Goal: Task Accomplishment & Management: Use online tool/utility

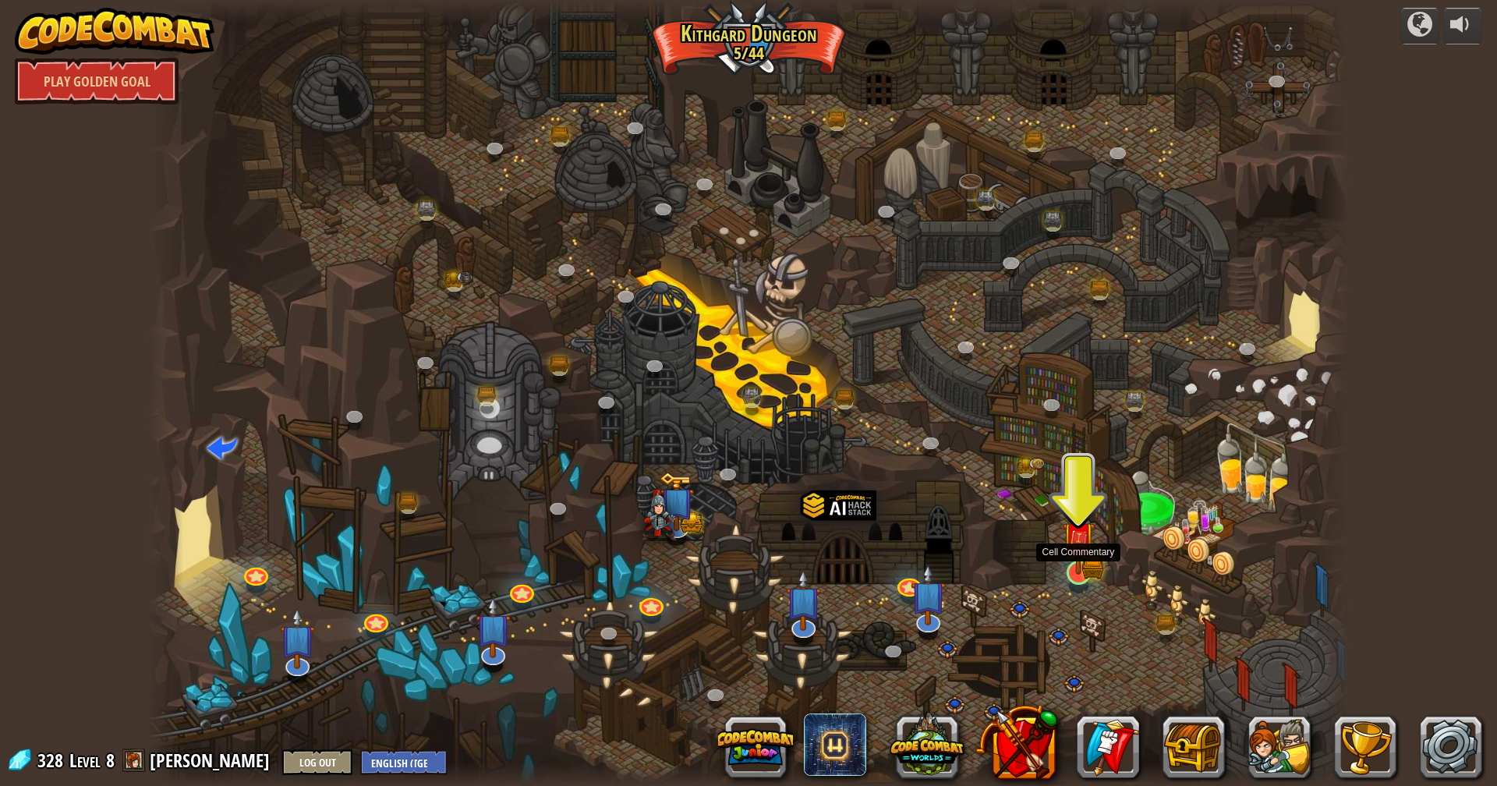
click at [1069, 564] on img at bounding box center [1078, 538] width 33 height 73
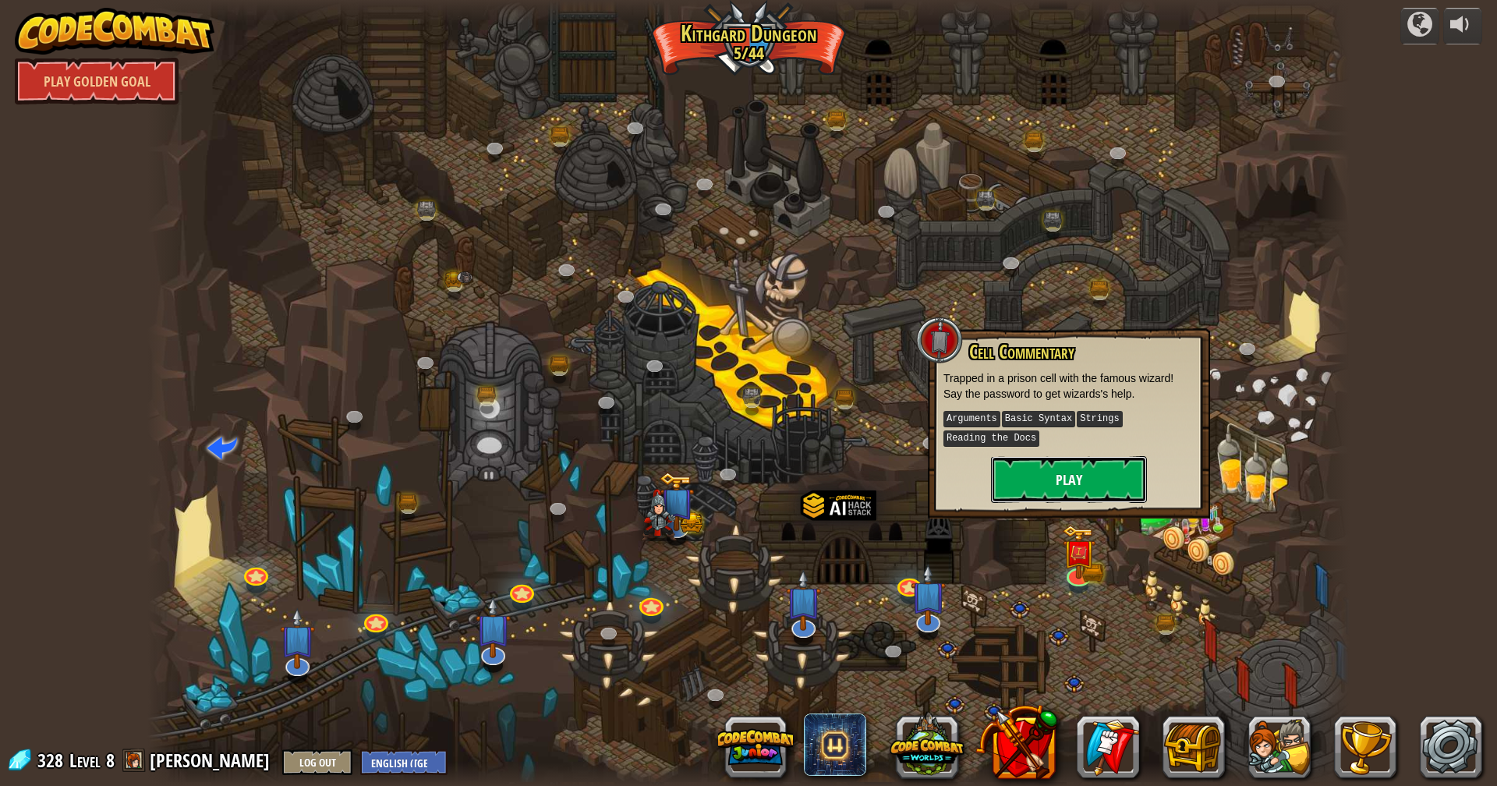
click at [1064, 483] on button "Play" at bounding box center [1069, 479] width 156 height 47
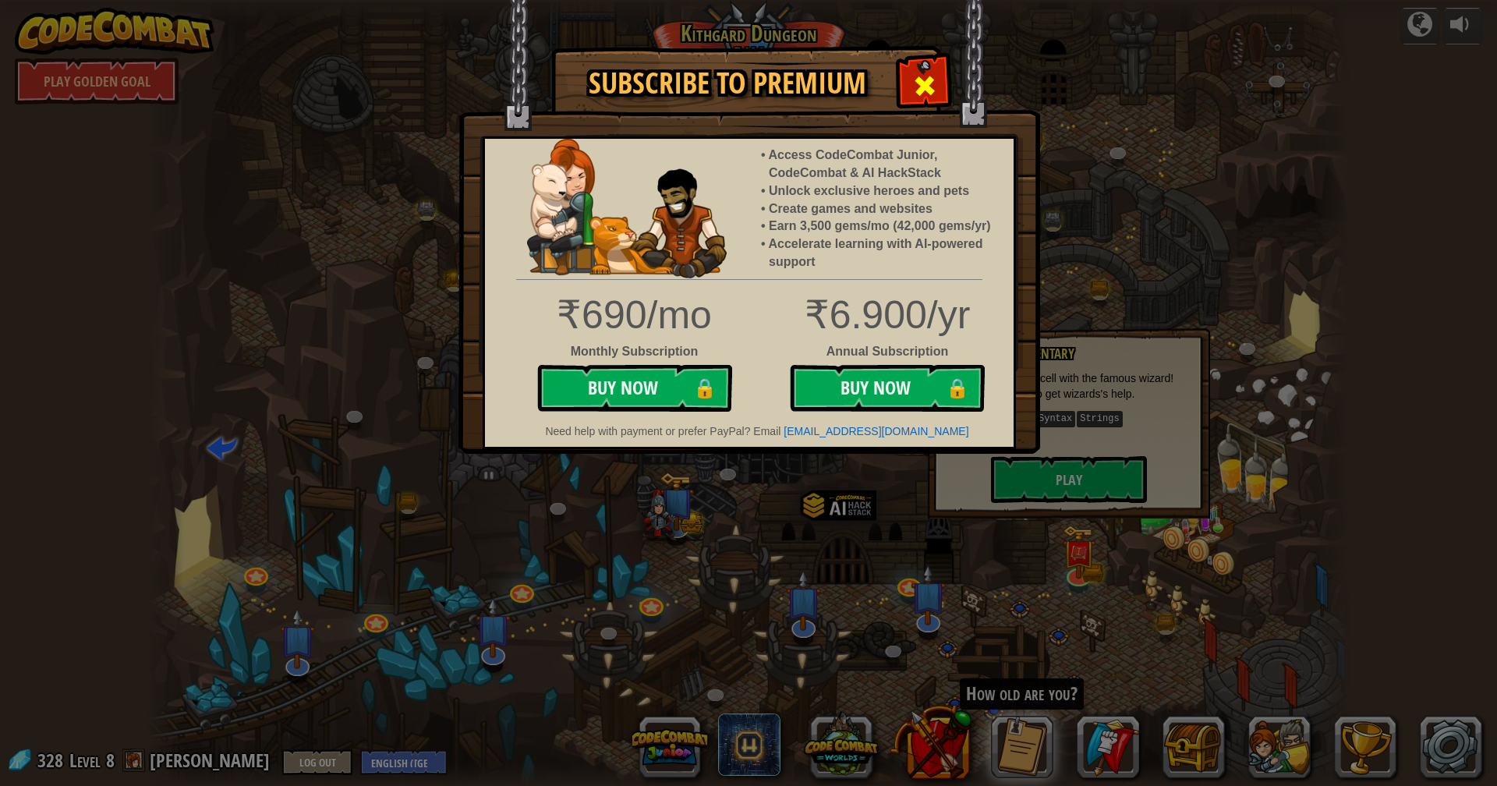
click at [935, 73] on span at bounding box center [924, 85] width 25 height 25
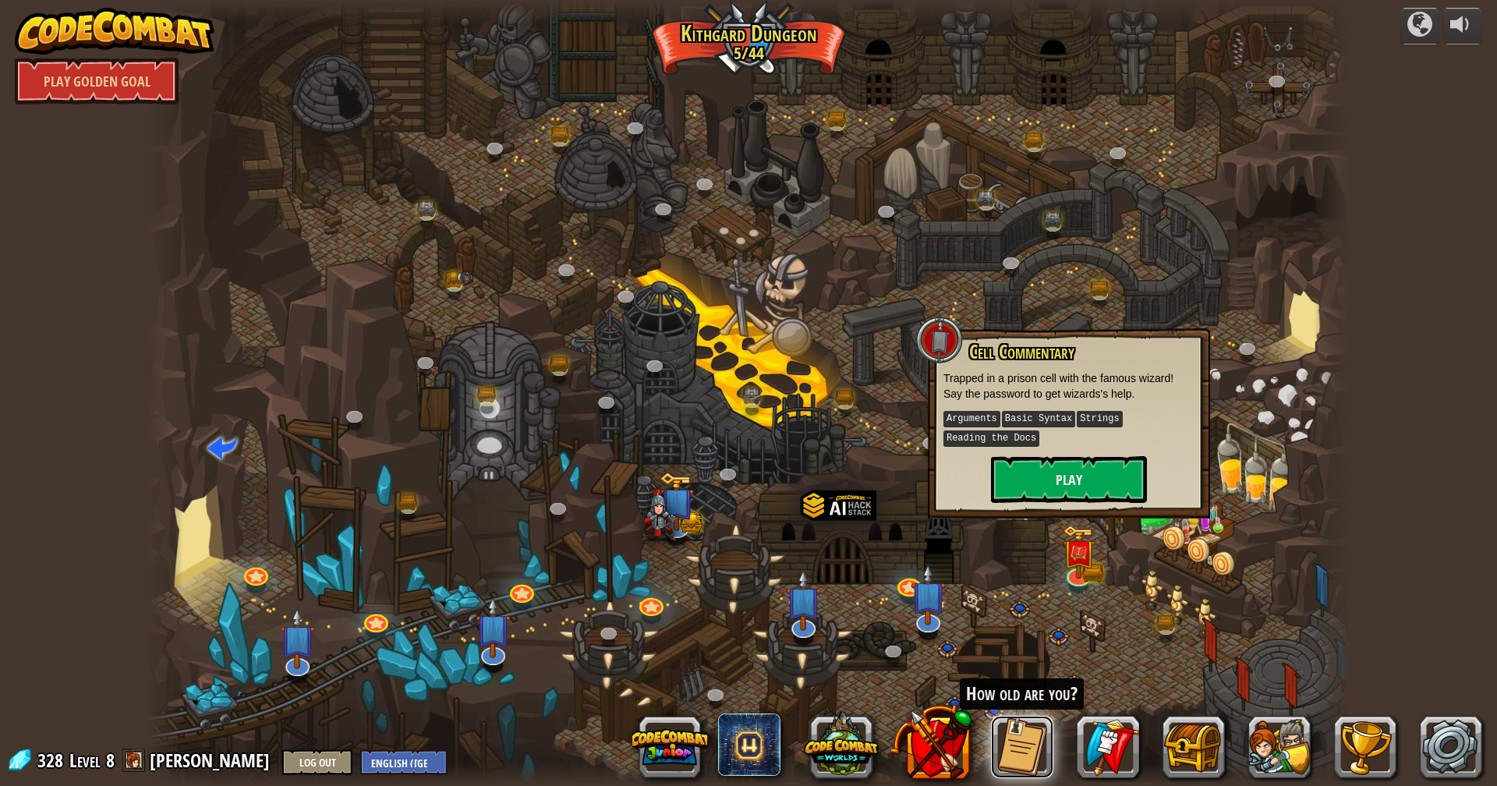
click at [1023, 727] on button at bounding box center [1022, 747] width 62 height 62
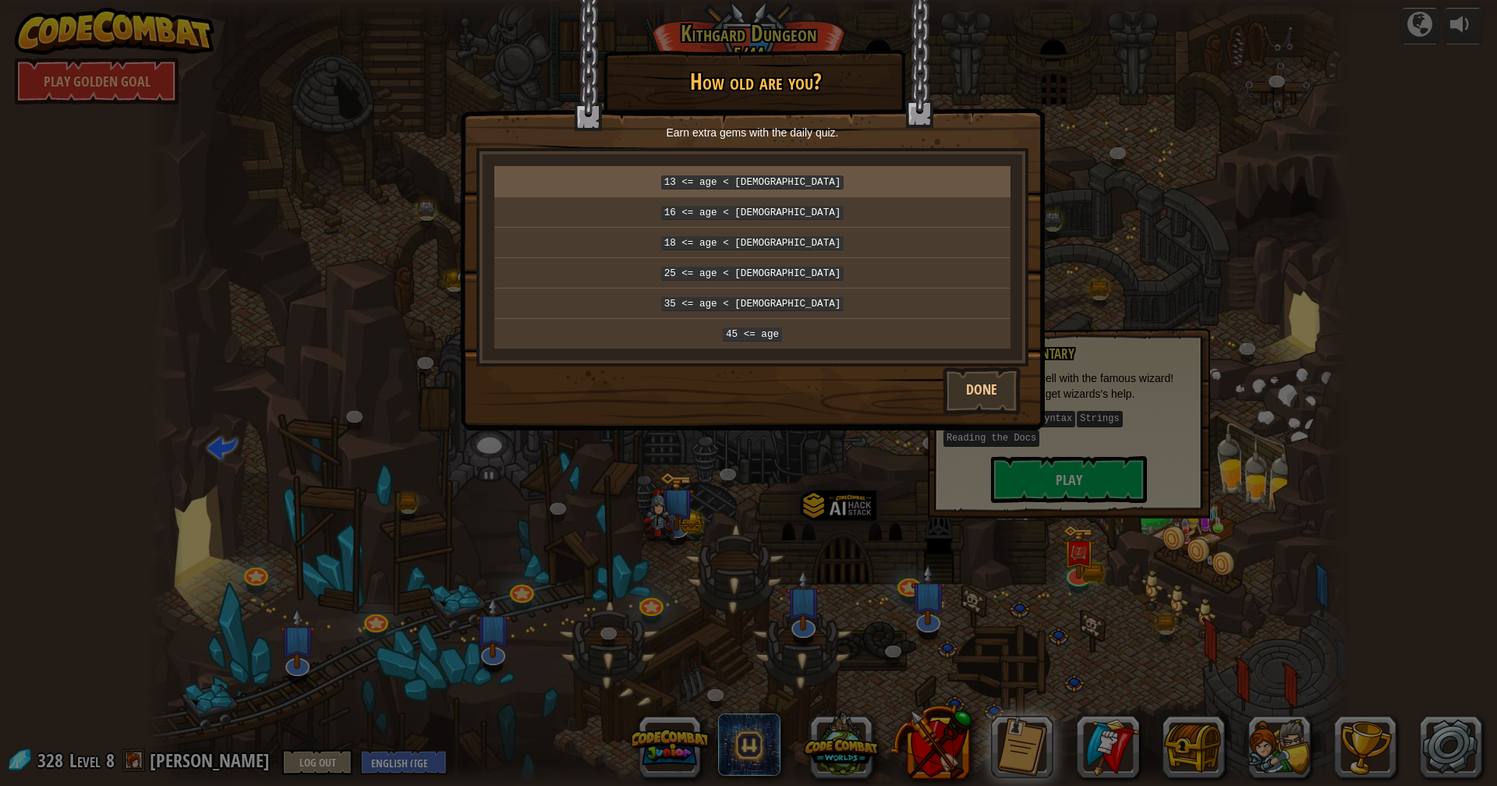
click at [820, 178] on p "13 <= age < 16" at bounding box center [753, 181] width 504 height 17
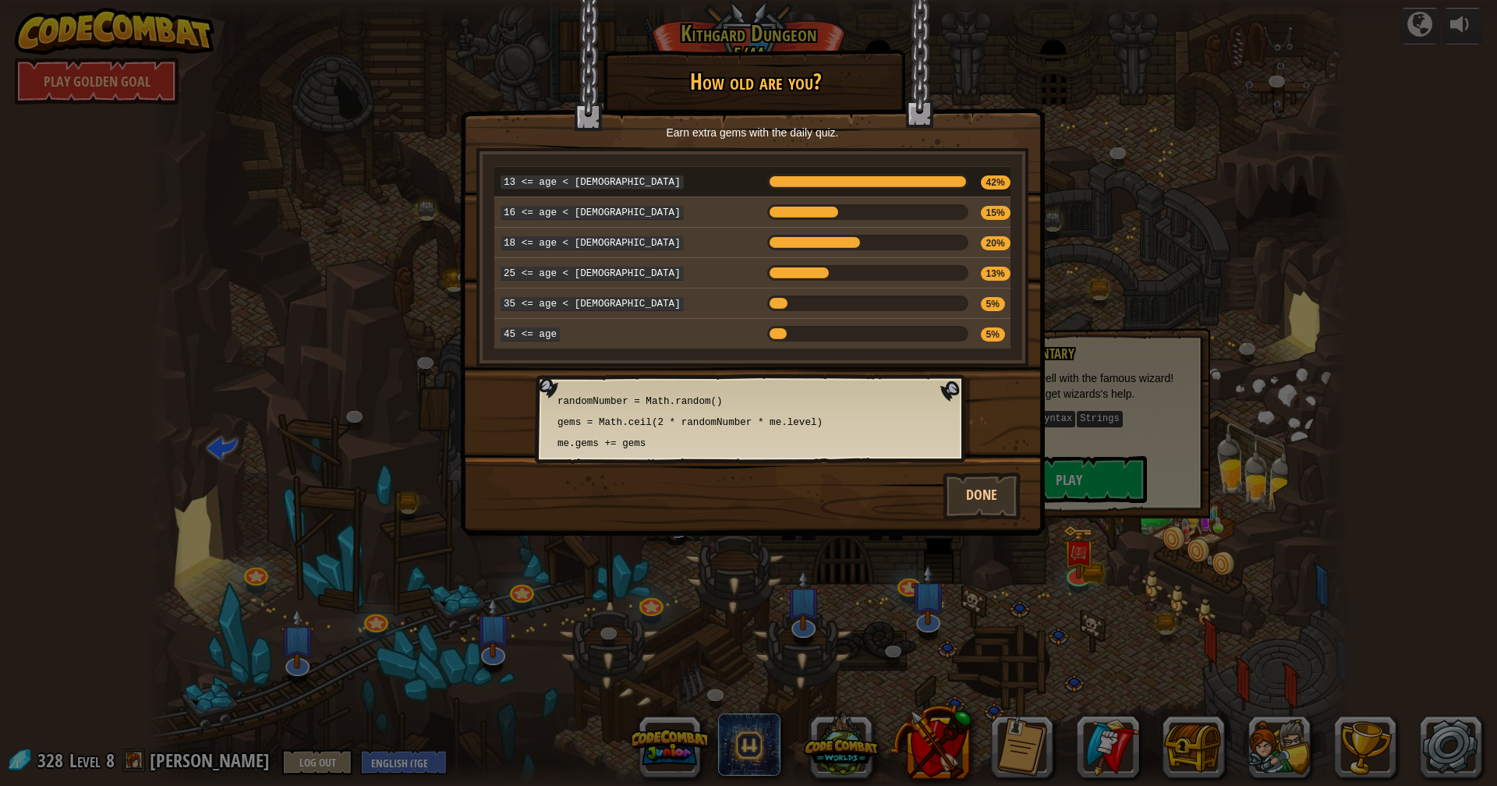
click at [820, 179] on div at bounding box center [867, 182] width 200 height 16
click at [1001, 474] on button "Done" at bounding box center [982, 496] width 78 height 47
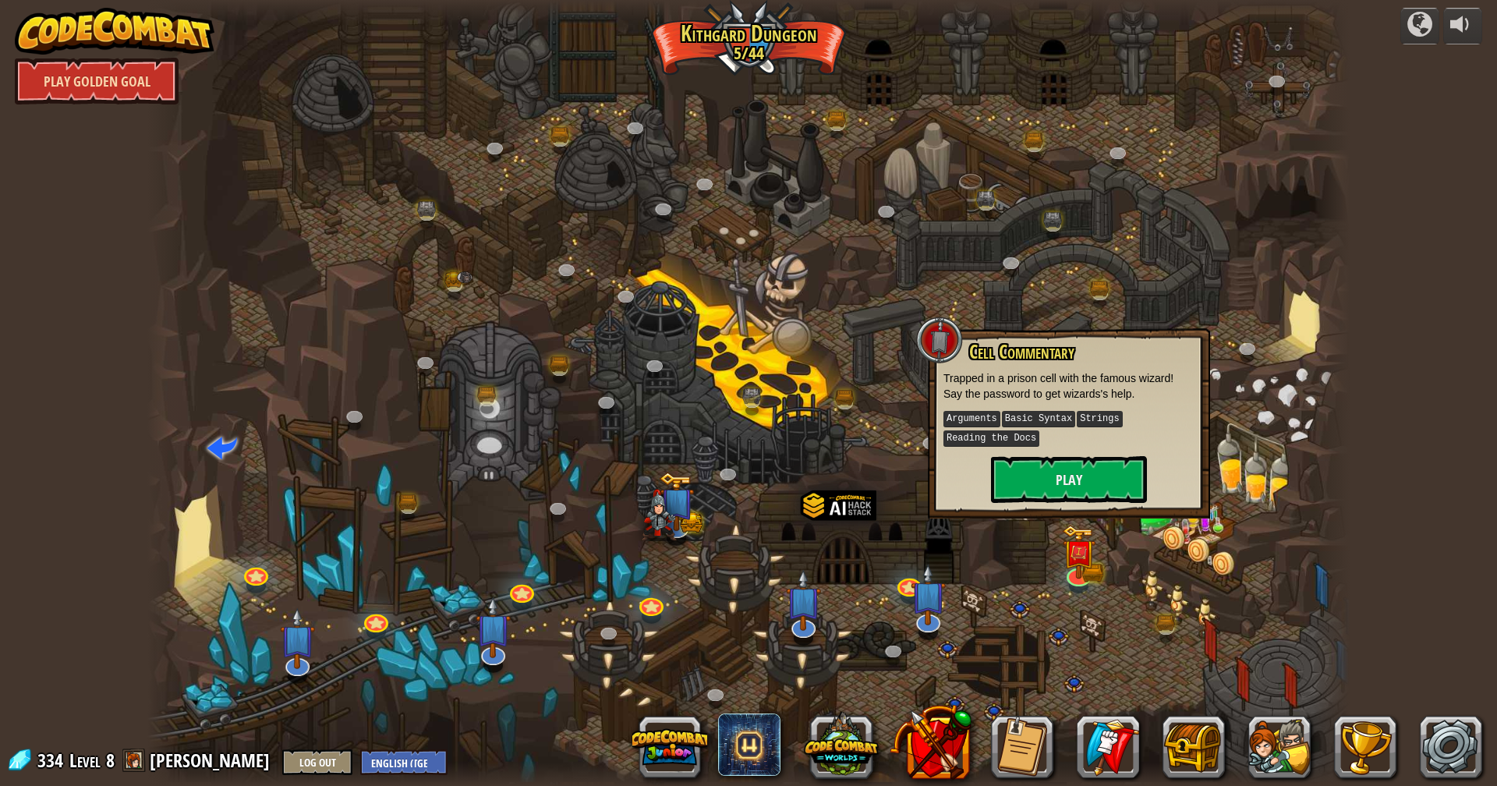
click at [149, 83] on link "Play Golden Goal" at bounding box center [97, 81] width 164 height 47
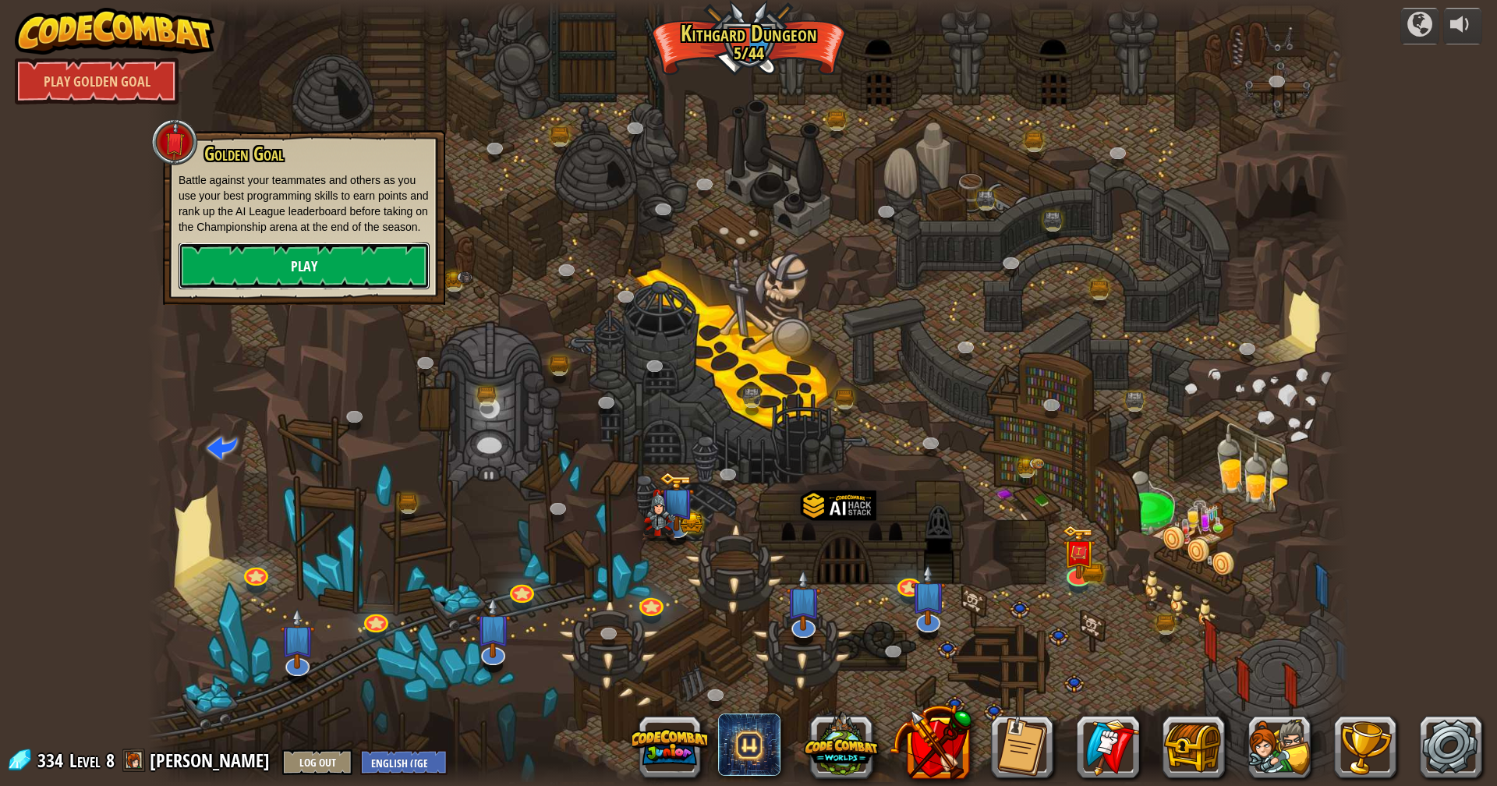
click at [276, 274] on link "Play" at bounding box center [304, 266] width 251 height 47
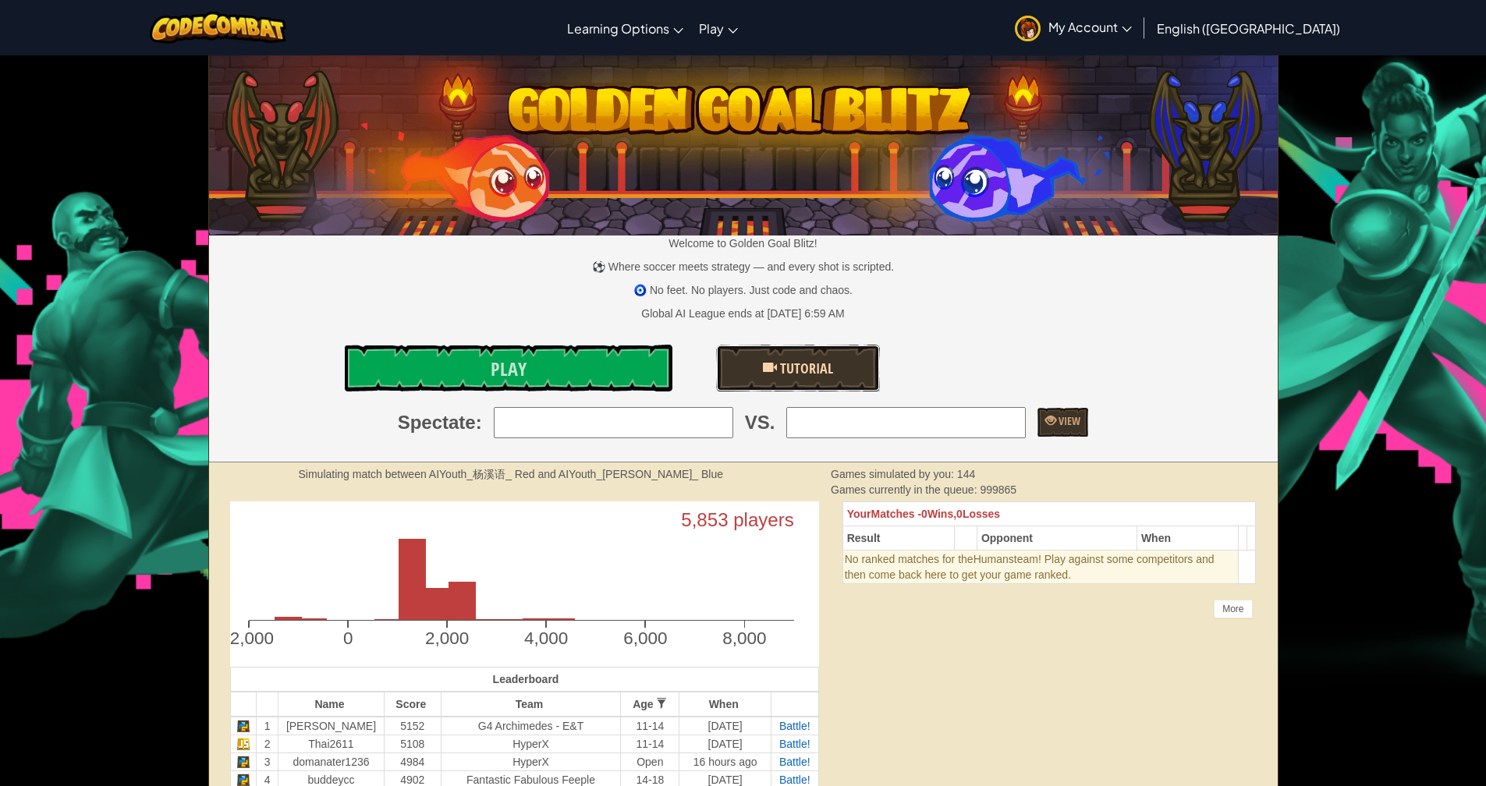
click at [799, 359] on span "Tutorial" at bounding box center [805, 368] width 56 height 19
click at [604, 363] on link "Play" at bounding box center [509, 368] width 328 height 47
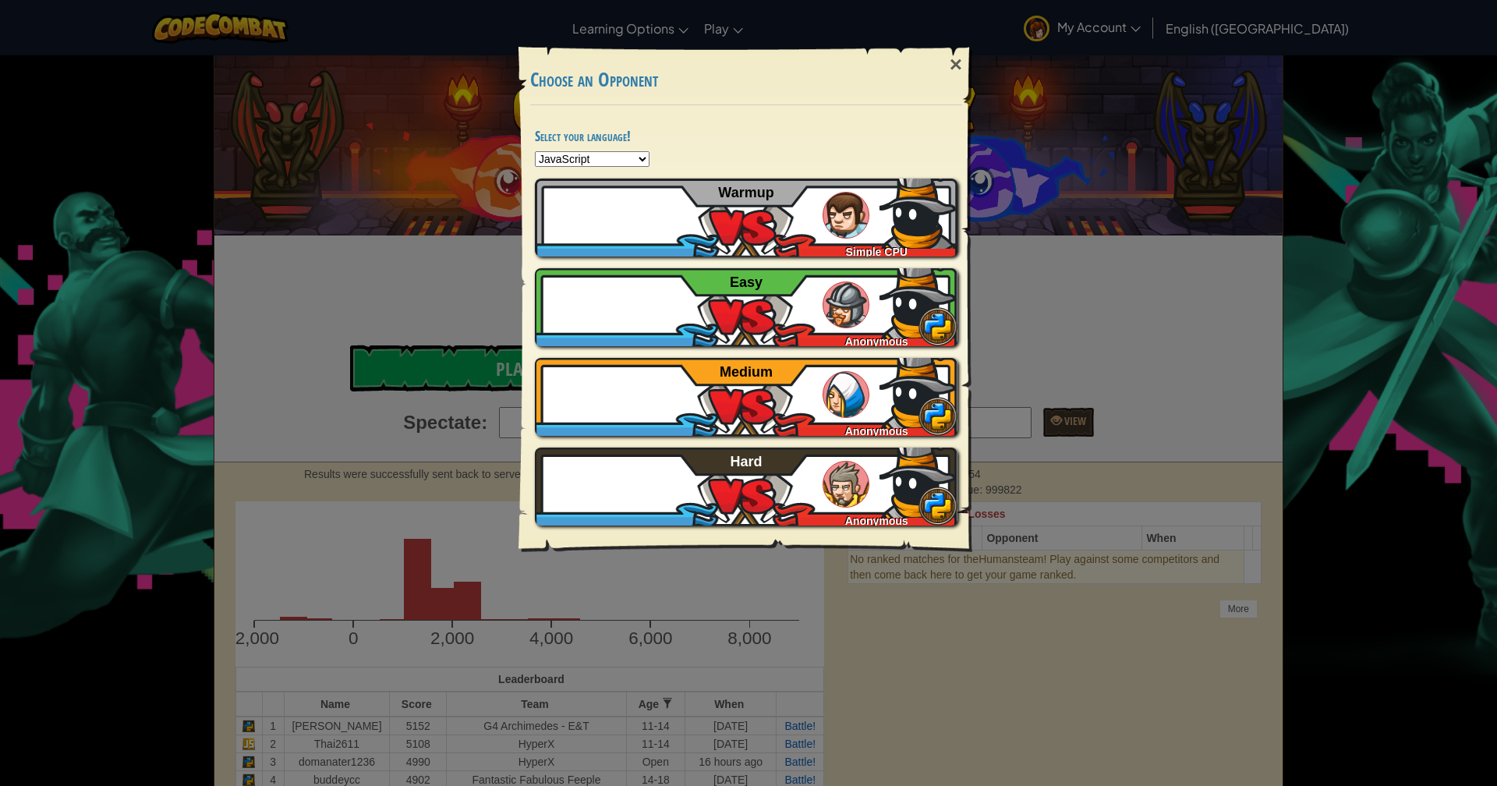
click at [641, 157] on select "Python JavaScript CoffeeScript Lua C++ Java (Experimental)" at bounding box center [592, 159] width 115 height 16
select select "python"
click at [535, 151] on select "Python JavaScript CoffeeScript Lua C++ Java (Experimental)" at bounding box center [592, 159] width 115 height 16
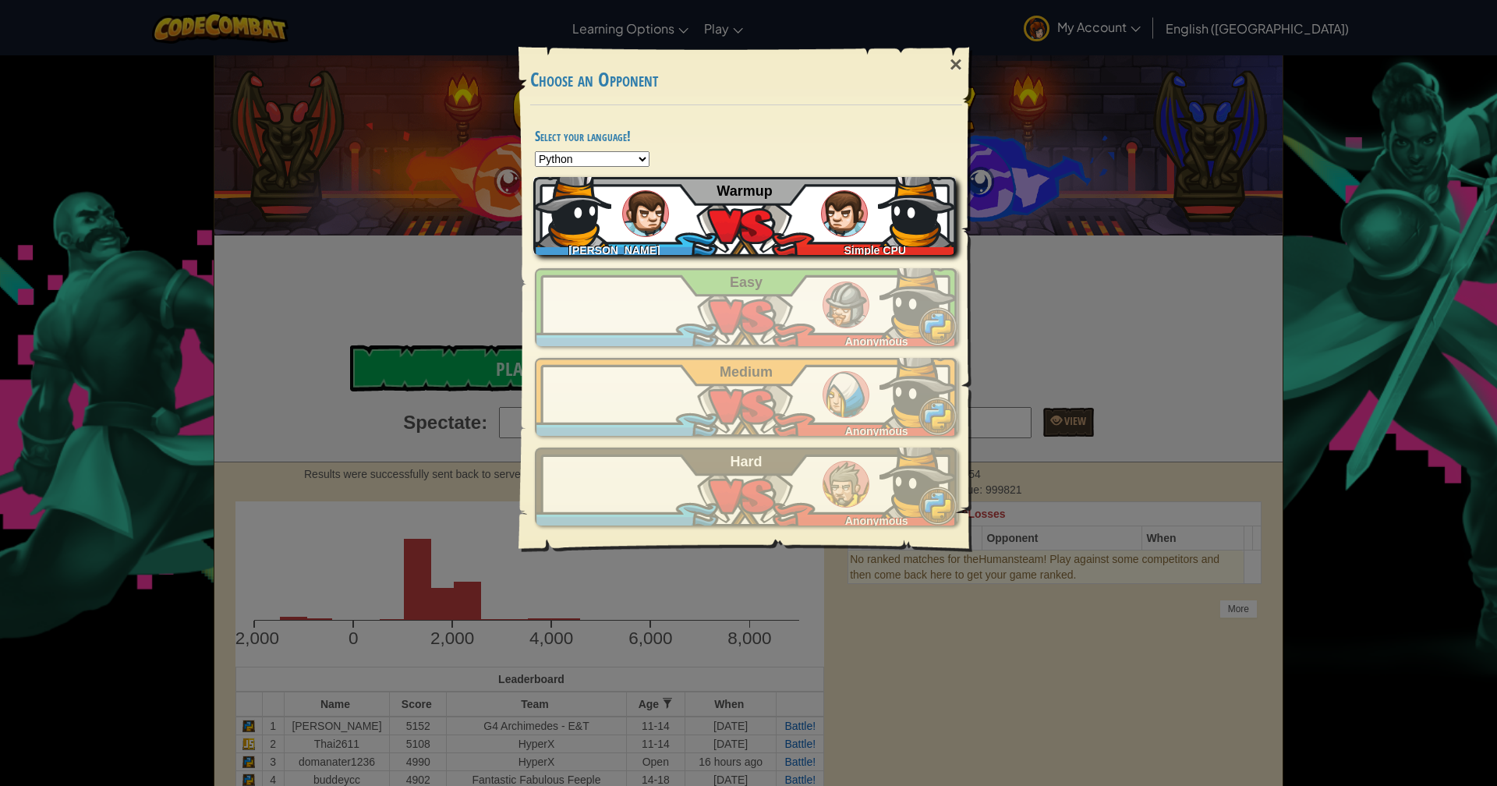
click at [774, 225] on div "Jaswanth Sai Simple CPU Warmup" at bounding box center [744, 216] width 423 height 78
